Goal: Navigation & Orientation: Find specific page/section

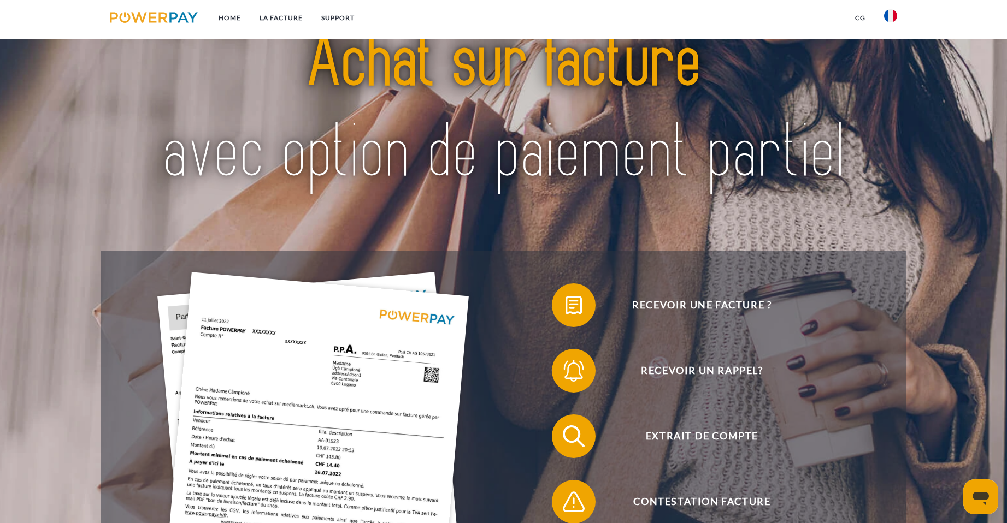
scroll to position [164, 0]
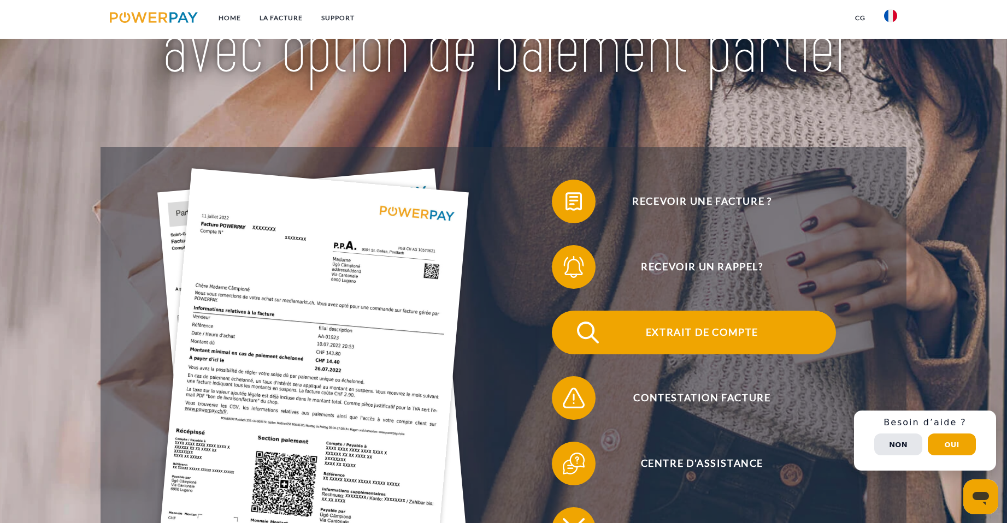
click at [649, 333] on span "Extrait de compte" at bounding box center [702, 333] width 268 height 44
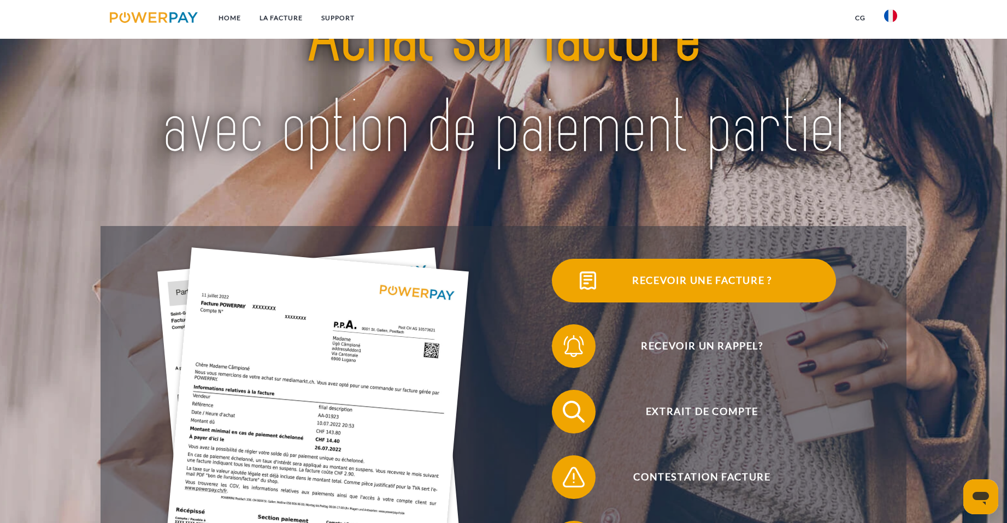
scroll to position [219, 0]
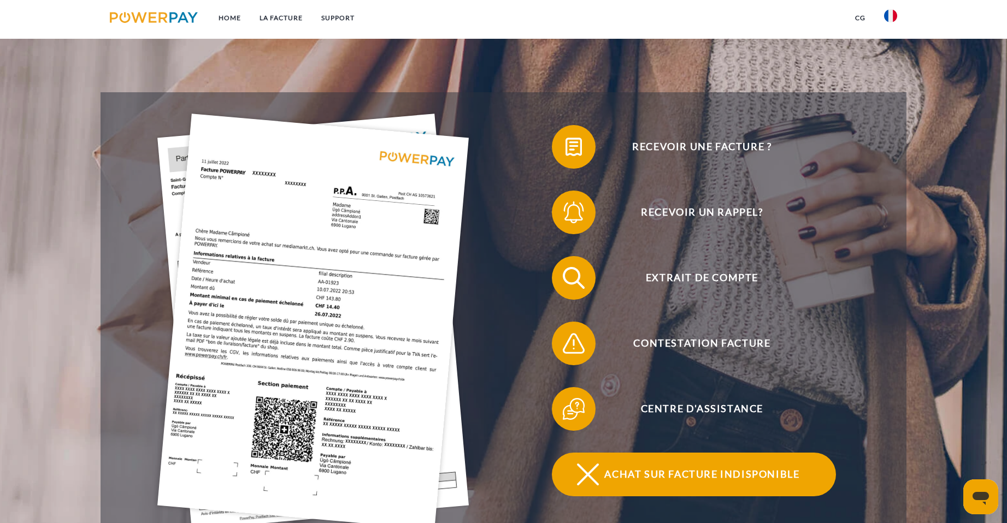
click at [661, 476] on span "Achat sur facture indisponible" at bounding box center [702, 475] width 268 height 44
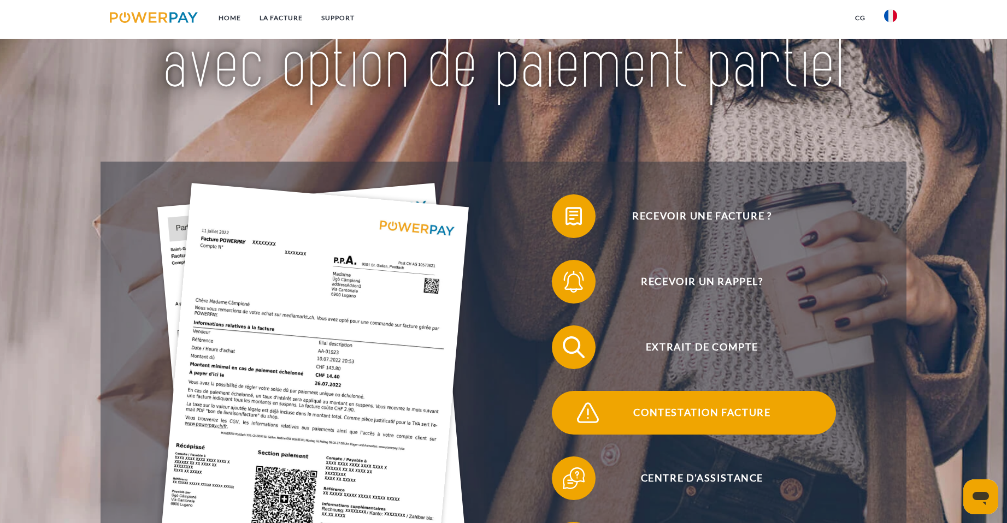
scroll to position [164, 0]
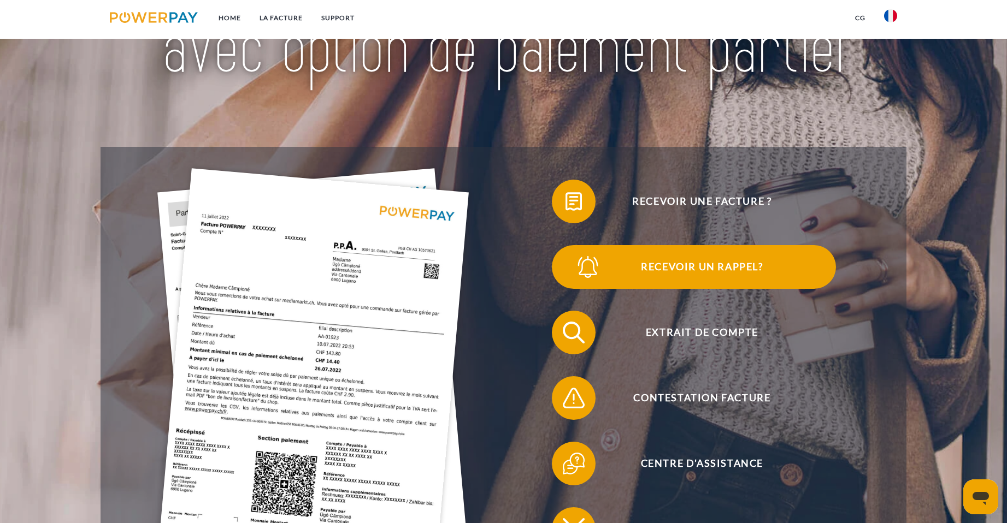
click at [719, 272] on span "Recevoir un rappel?" at bounding box center [702, 267] width 268 height 44
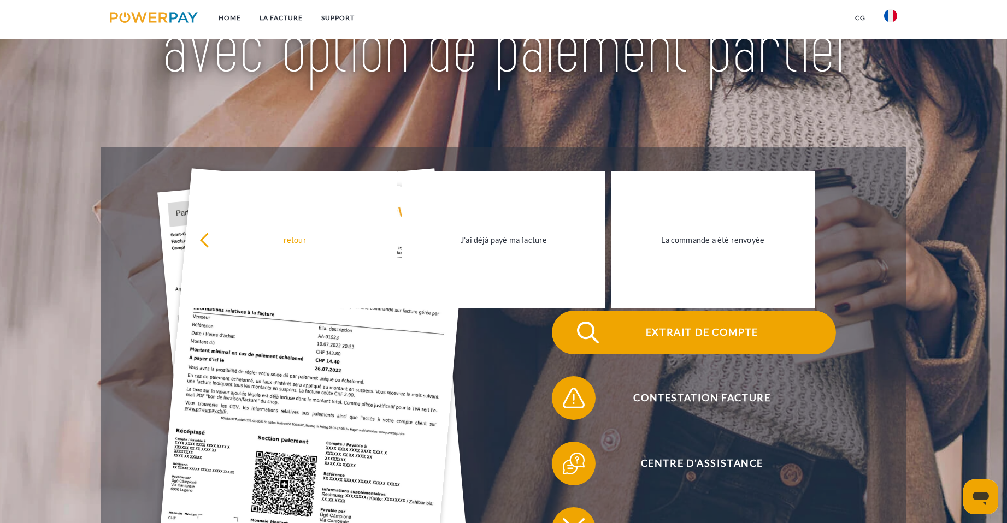
click at [836, 351] on span "Extrait de compte" at bounding box center [702, 333] width 268 height 44
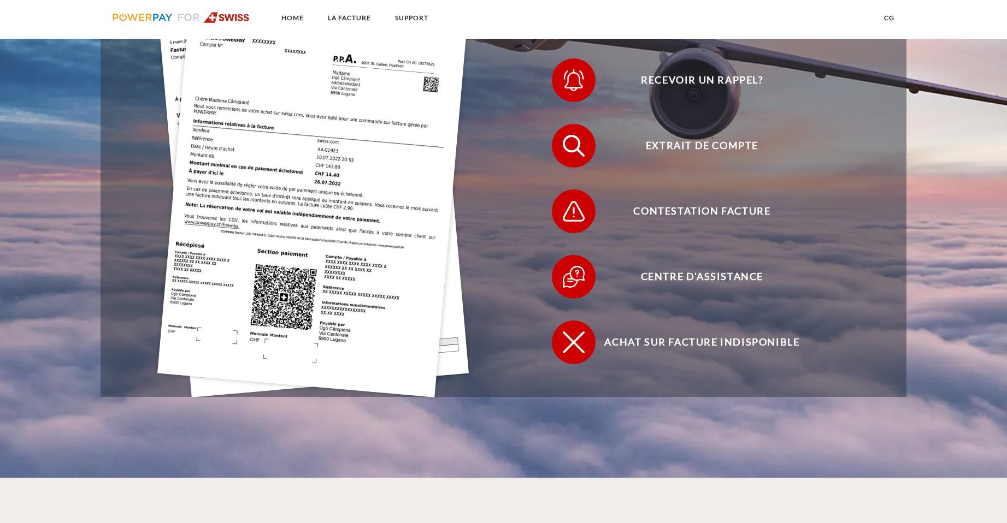
scroll to position [437, 0]
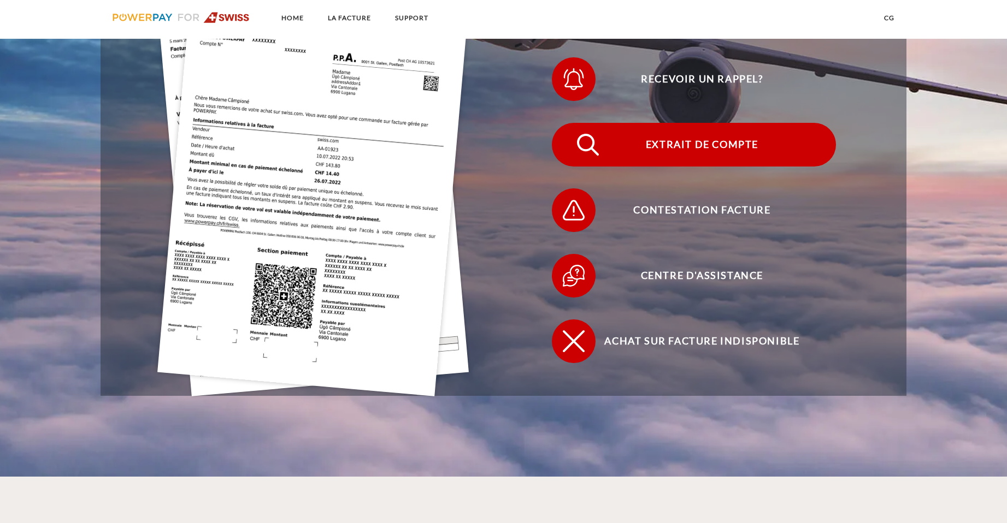
click at [740, 144] on span "Extrait de compte" at bounding box center [702, 145] width 268 height 44
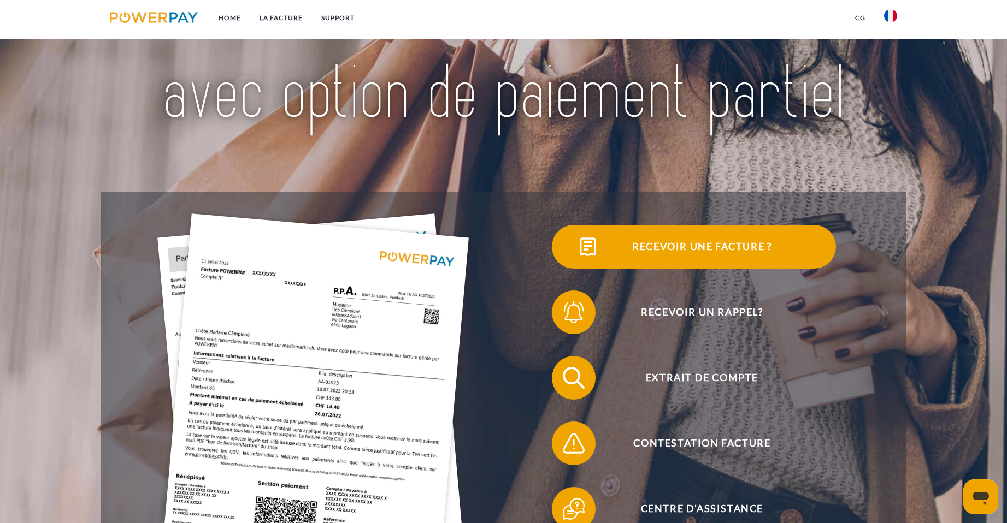
scroll to position [273, 0]
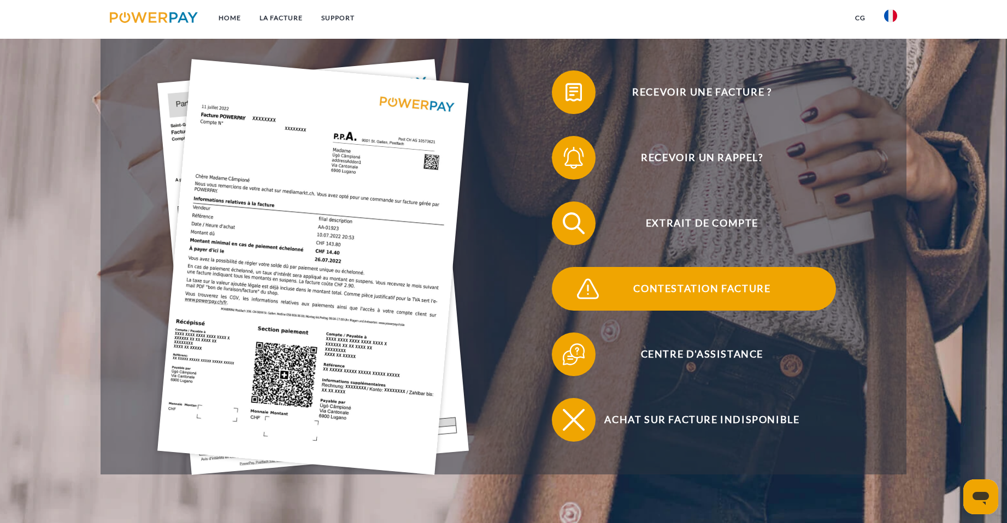
click at [676, 292] on span "Contestation Facture" at bounding box center [702, 289] width 268 height 44
click at [602, 296] on img at bounding box center [587, 288] width 27 height 27
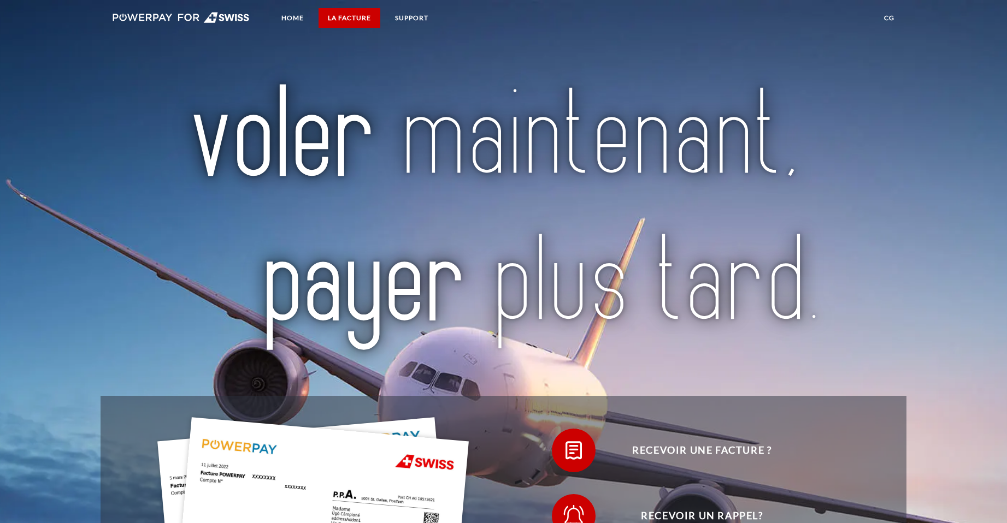
click at [359, 17] on link "LA FACTURE" at bounding box center [350, 18] width 62 height 20
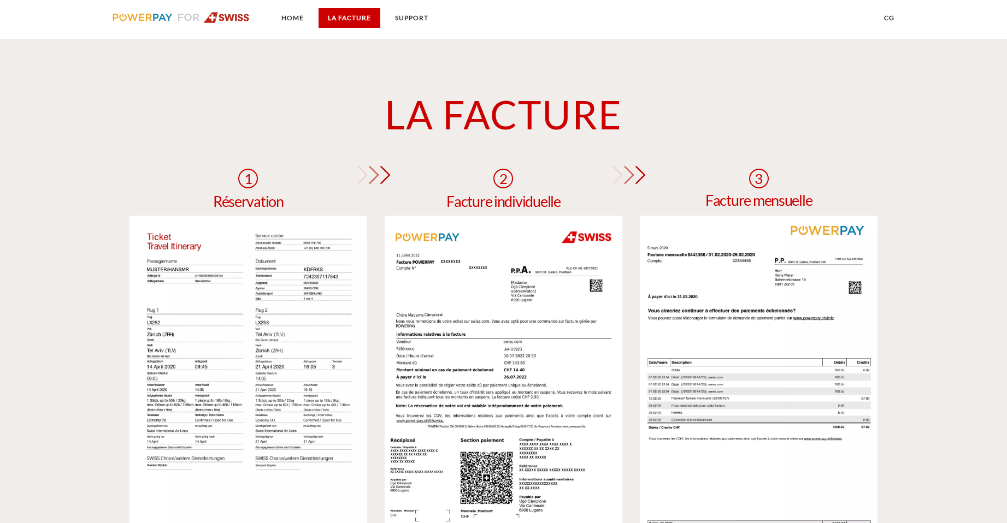
scroll to position [917, 0]
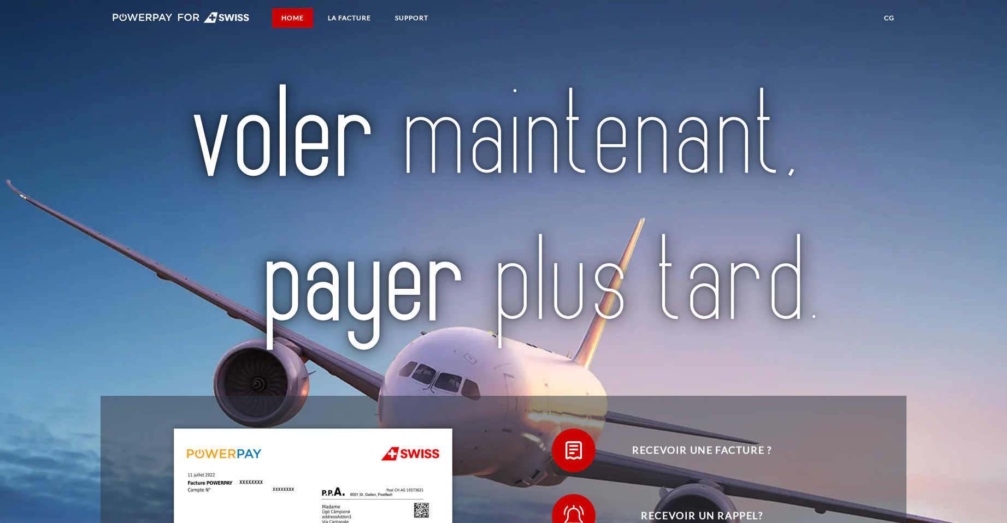
click at [301, 17] on link "Home" at bounding box center [292, 18] width 41 height 20
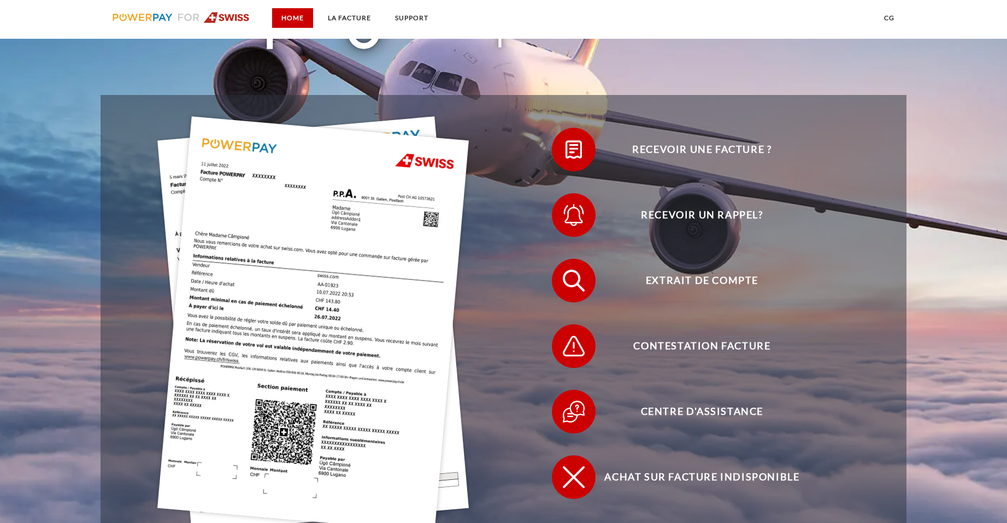
scroll to position [328, 0]
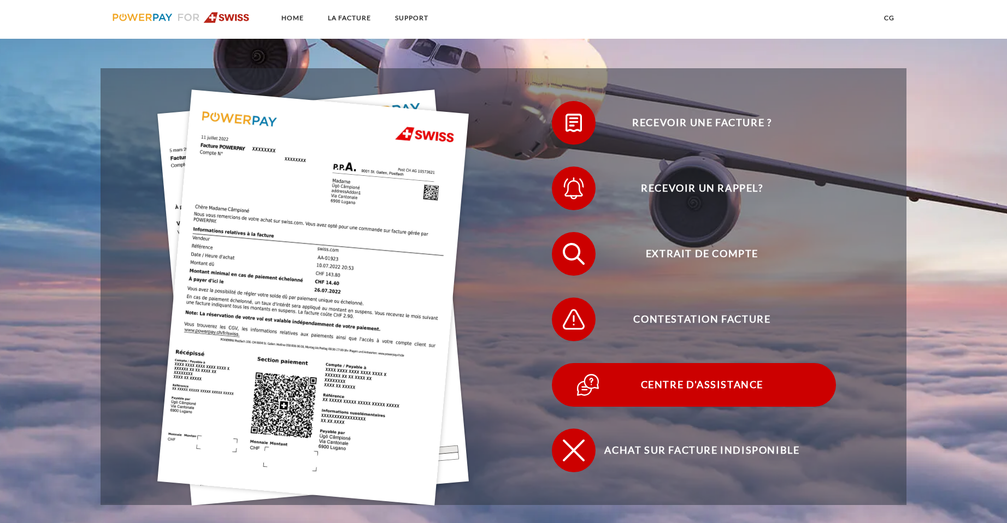
click at [584, 394] on img at bounding box center [587, 385] width 27 height 27
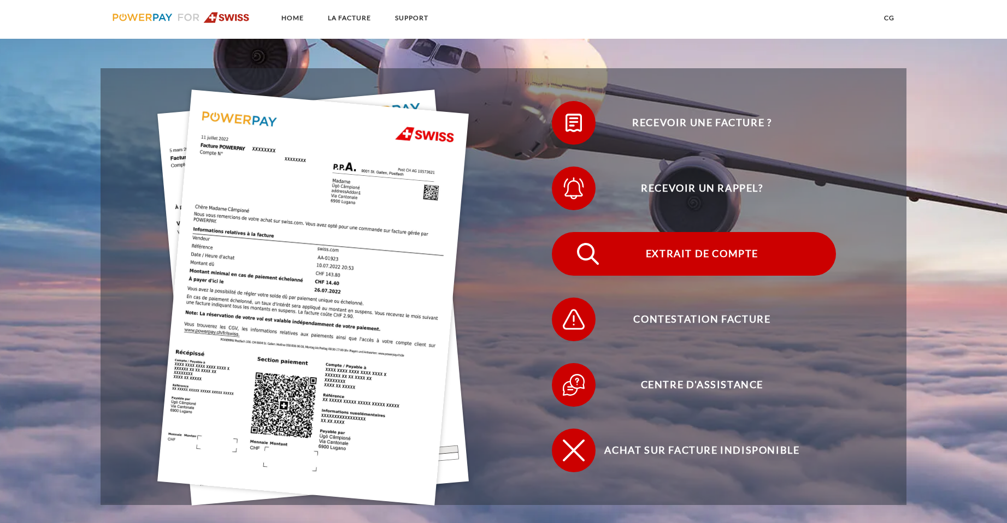
click at [712, 264] on span "Extrait de compte" at bounding box center [702, 254] width 268 height 44
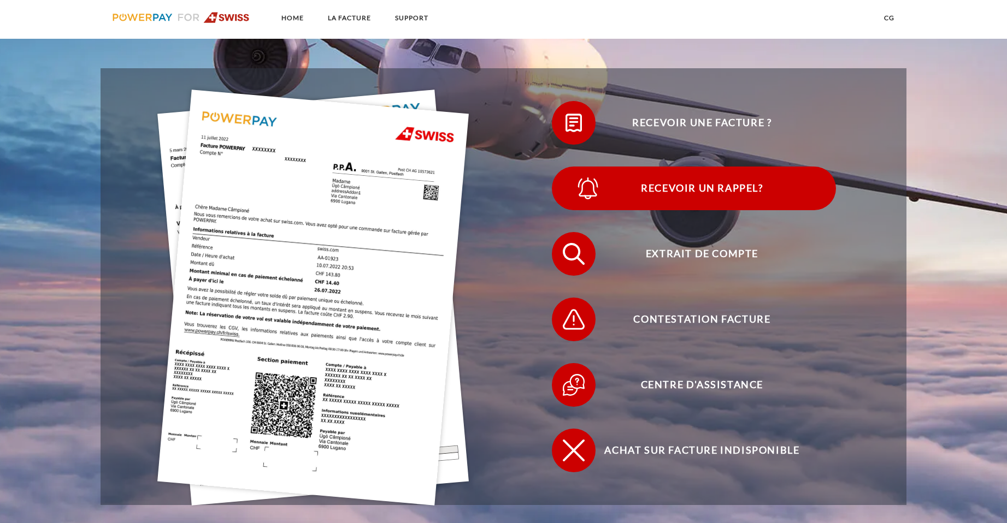
click at [715, 194] on span "Recevoir un rappel?" at bounding box center [702, 189] width 268 height 44
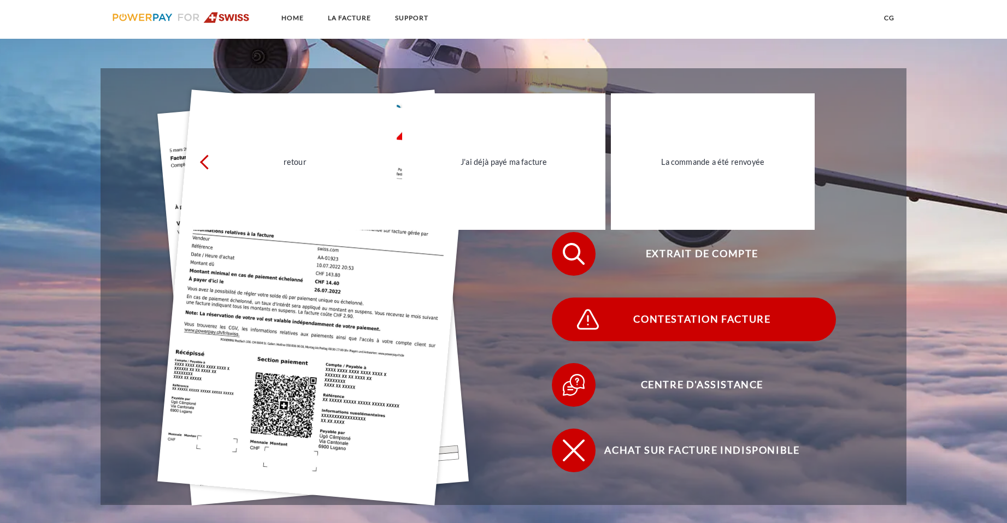
click at [688, 323] on span "Contestation Facture" at bounding box center [702, 320] width 268 height 44
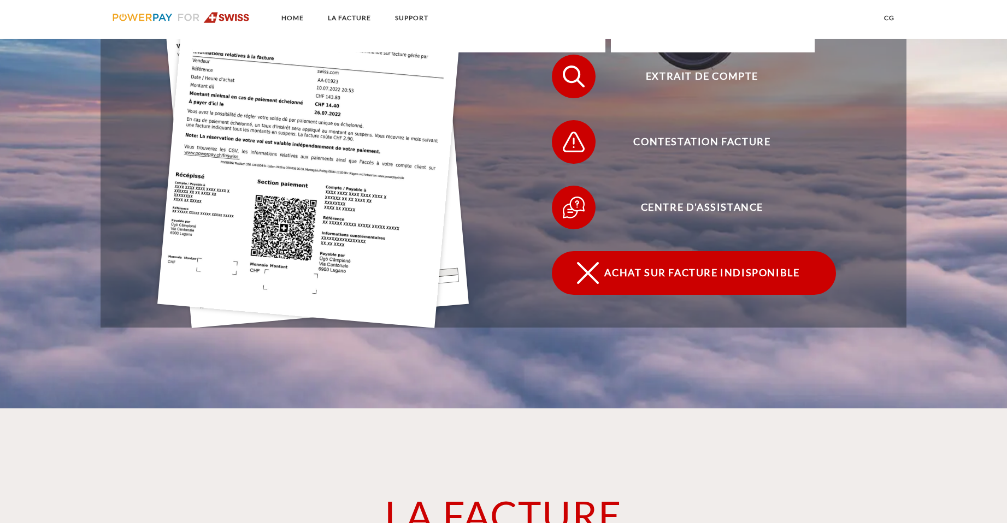
scroll to position [437, 0]
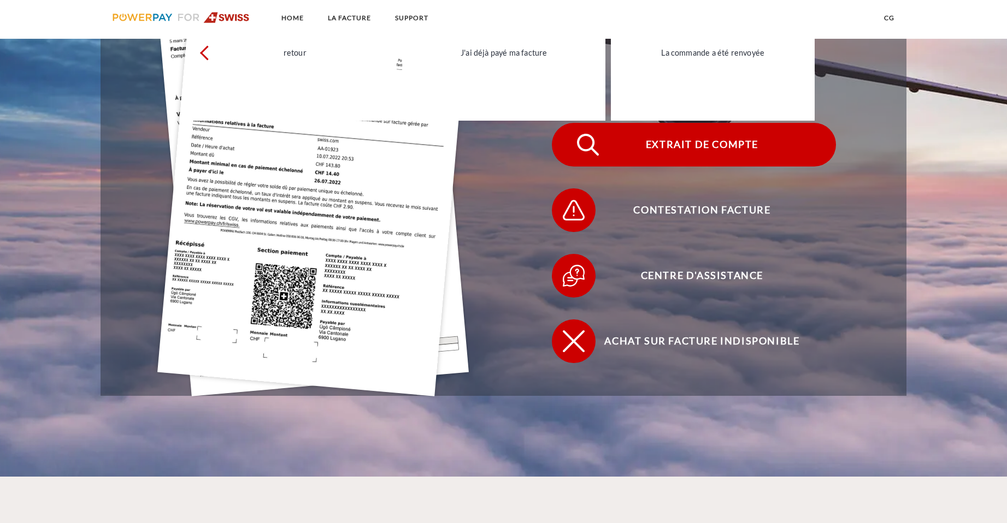
click at [685, 161] on span "Extrait de compte" at bounding box center [702, 145] width 268 height 44
